Goal: Transaction & Acquisition: Purchase product/service

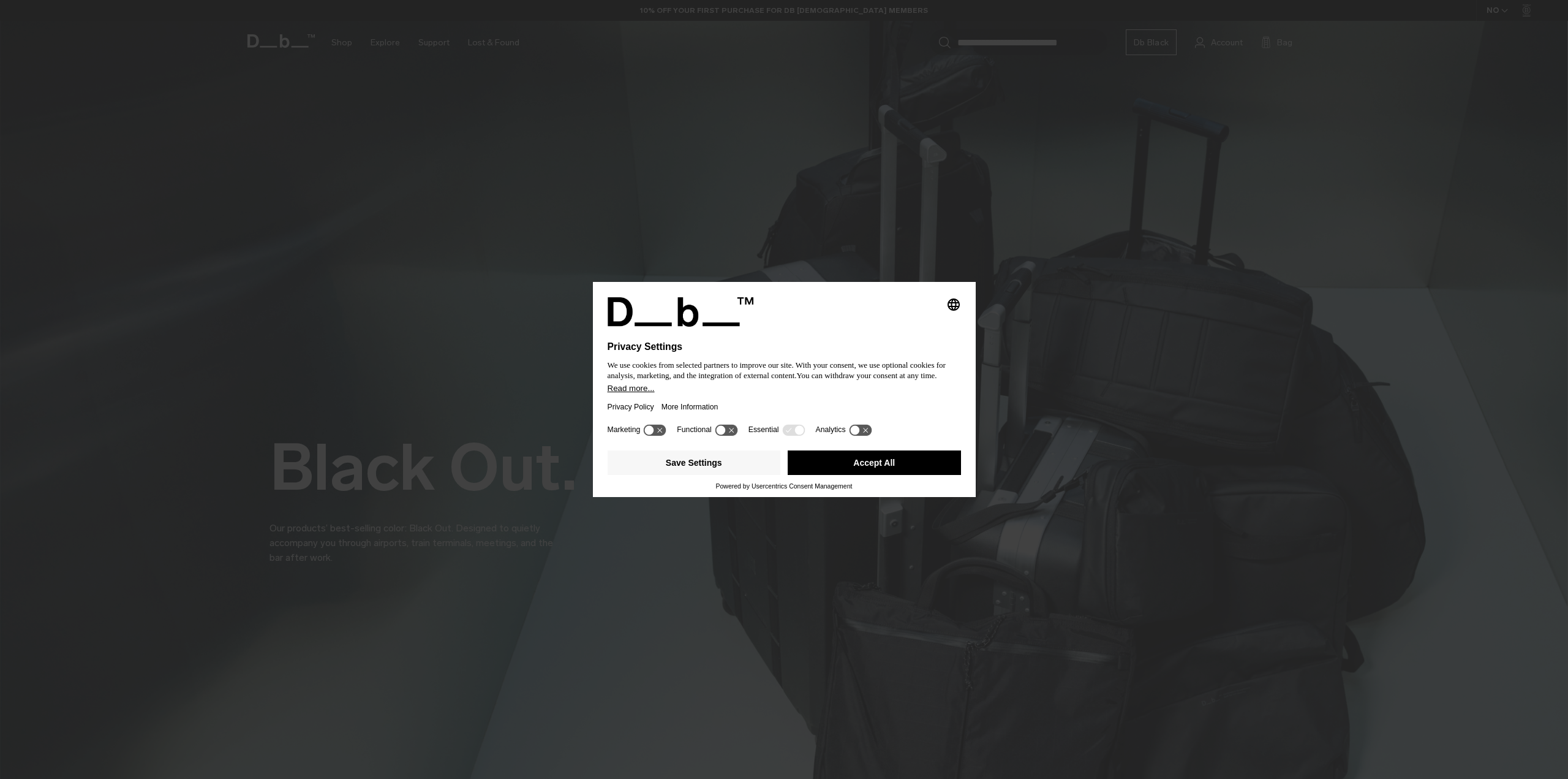
click at [798, 399] on div "Privacy Policy More Information" at bounding box center [784, 407] width 353 height 28
click at [854, 465] on button "Accept All" at bounding box center [874, 462] width 173 height 24
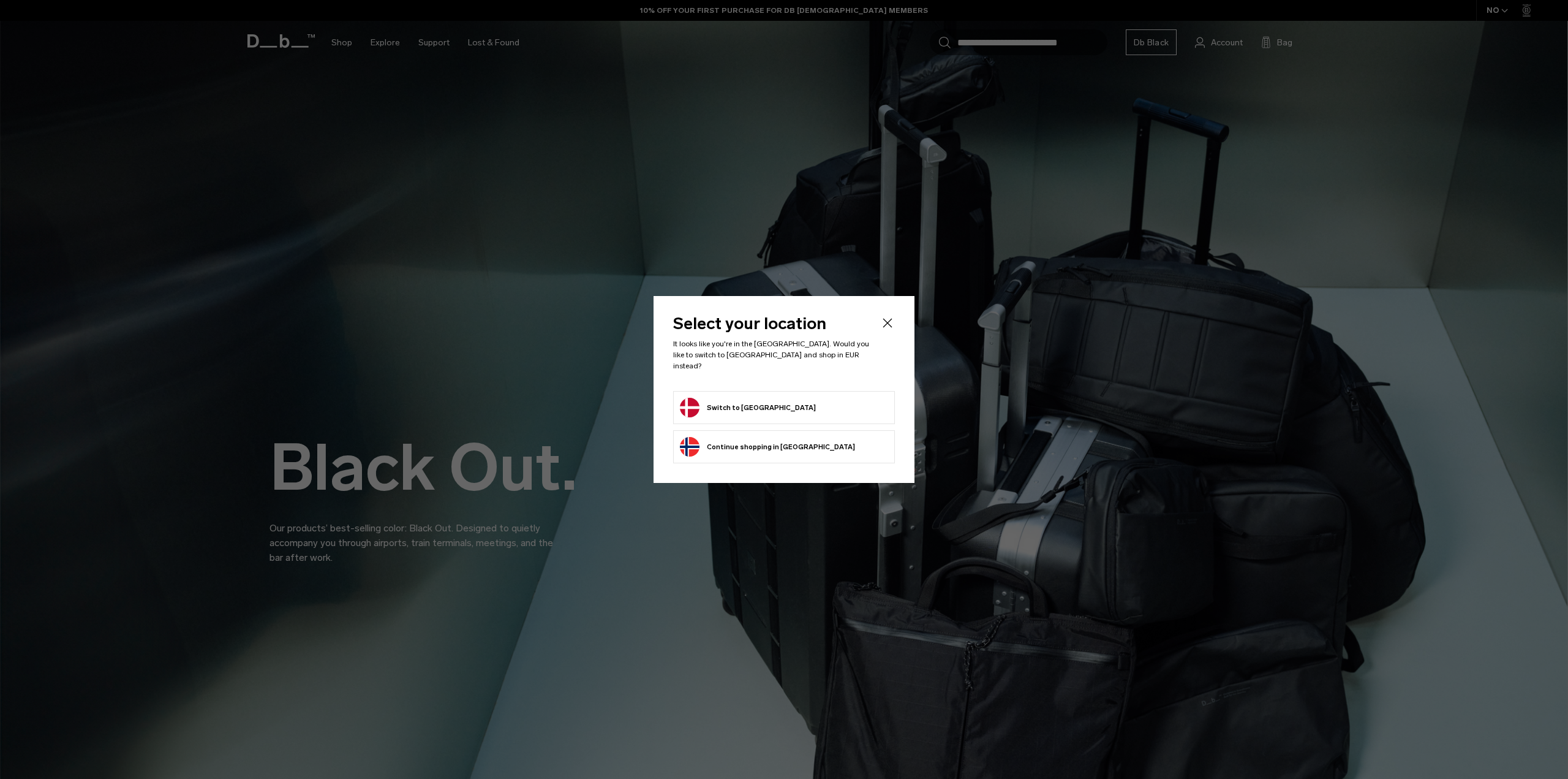
click at [714, 397] on button "Switch to Denmark" at bounding box center [747, 407] width 136 height 20
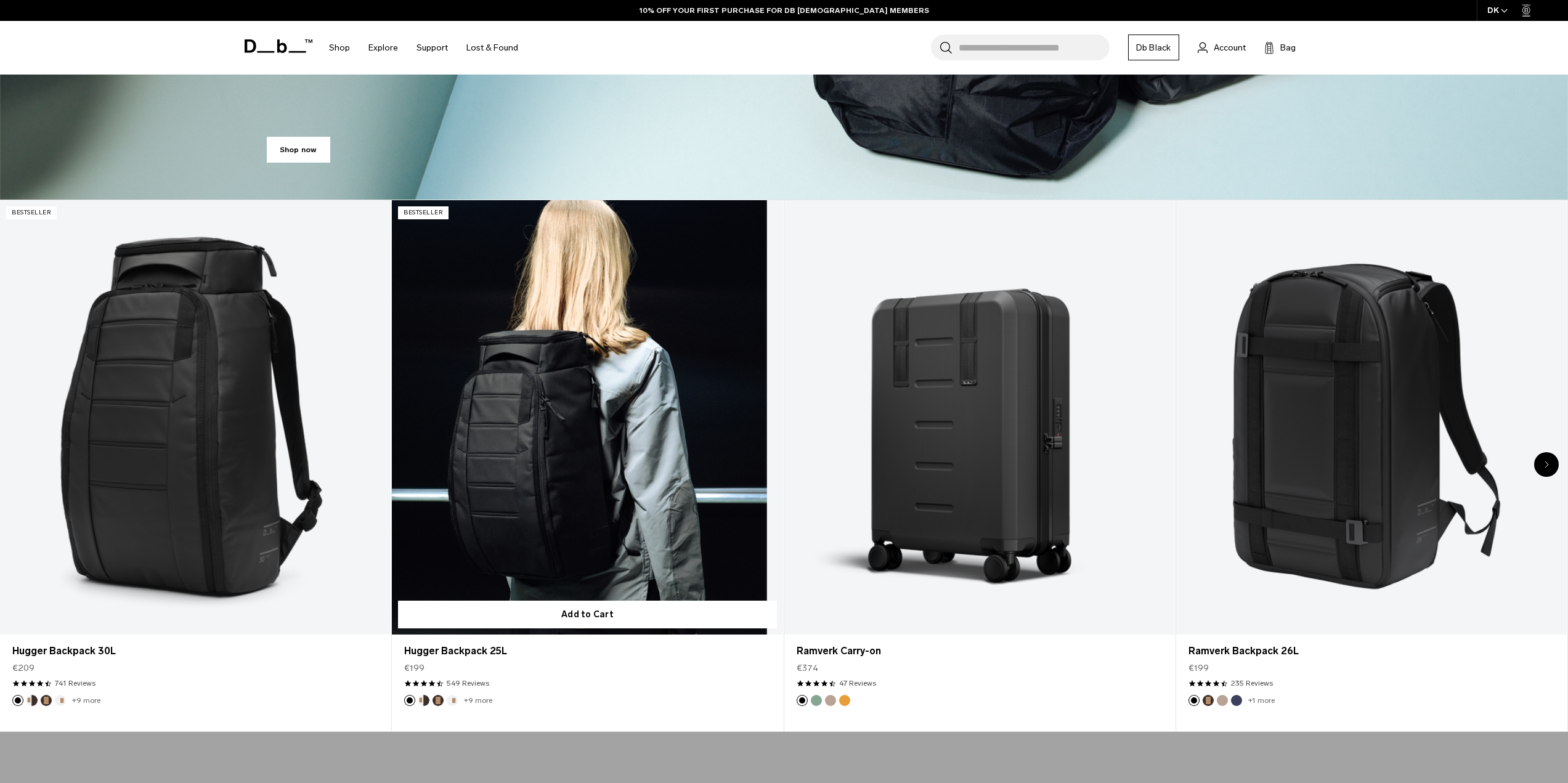
scroll to position [739, 0]
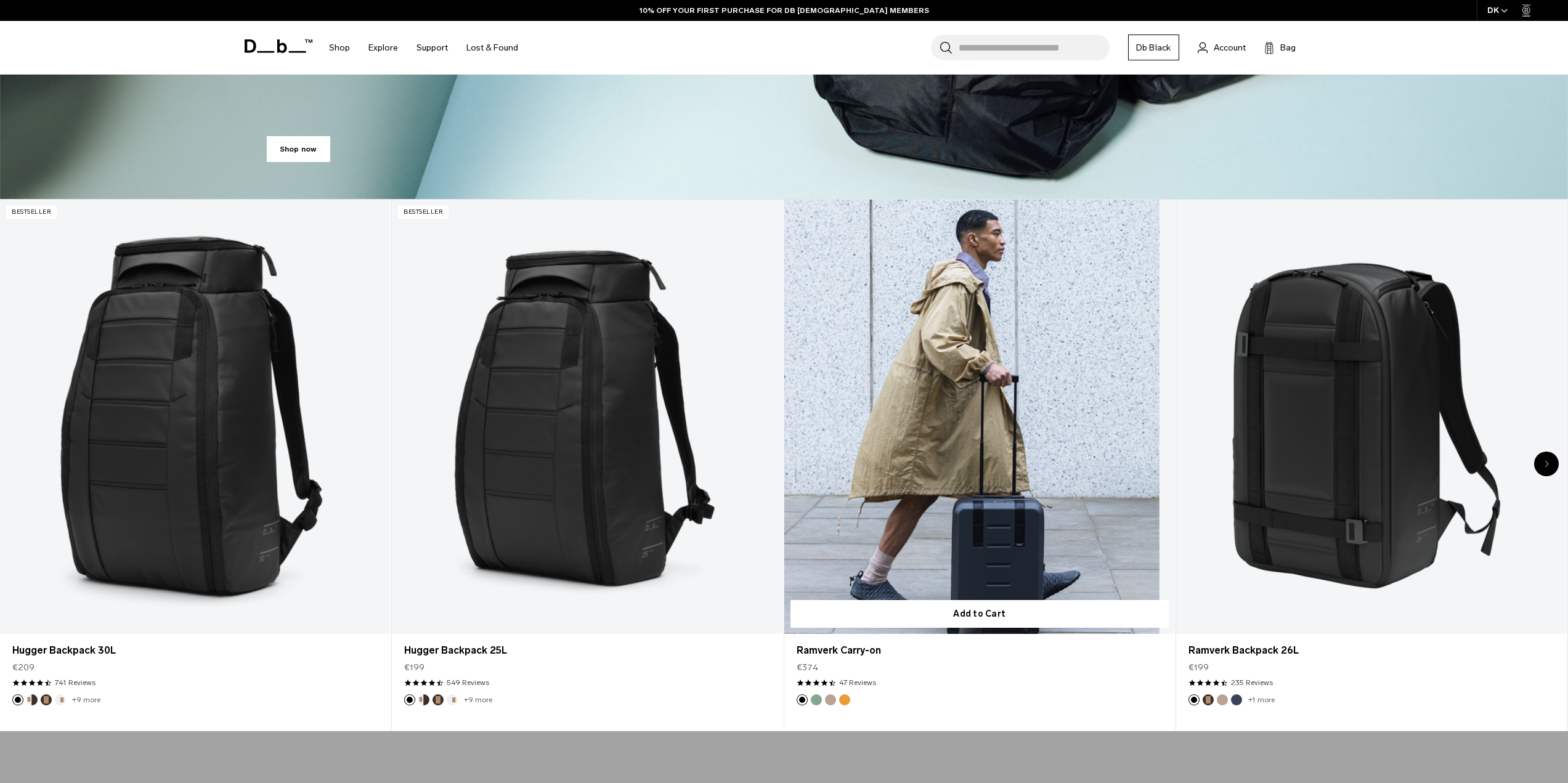
click at [954, 311] on link "Ramverk Carry-on" at bounding box center [979, 416] width 390 height 435
